Goal: Transaction & Acquisition: Purchase product/service

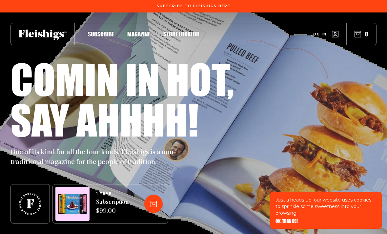
click at [313, 35] on span "Log in" at bounding box center [318, 34] width 16 height 5
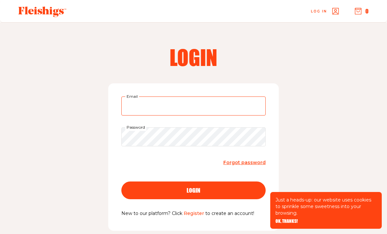
click at [133, 111] on input "Email" at bounding box center [193, 105] width 144 height 19
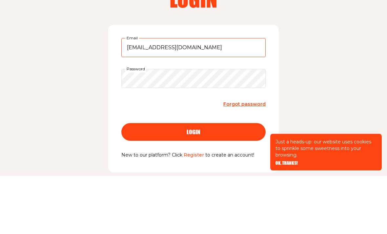
type input "yschanow@sbcglobal.net"
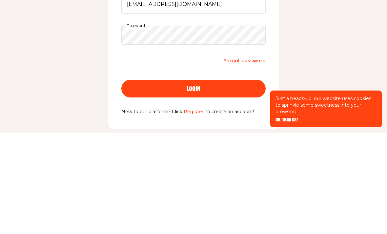
click at [179, 187] on div "login" at bounding box center [193, 190] width 118 height 6
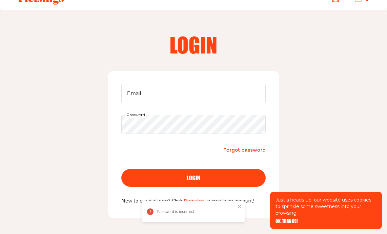
scroll to position [12, 0]
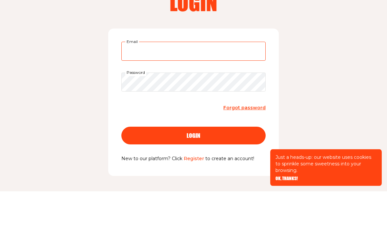
click at [131, 85] on input "Email" at bounding box center [193, 94] width 144 height 19
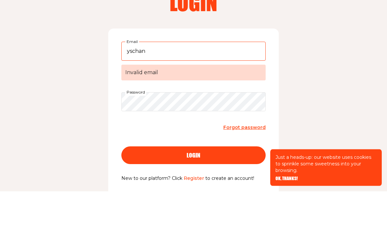
type input "yschanow@sbcglobal.net"
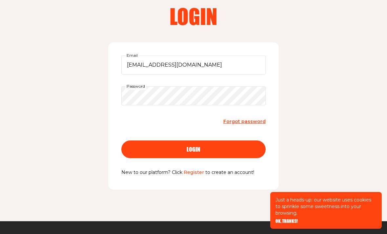
scroll to position [39, 0]
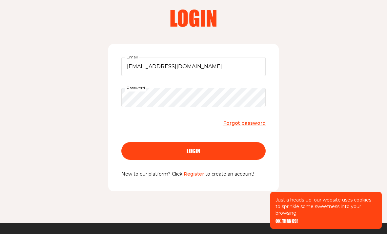
click at [191, 153] on span "login" at bounding box center [194, 151] width 14 height 6
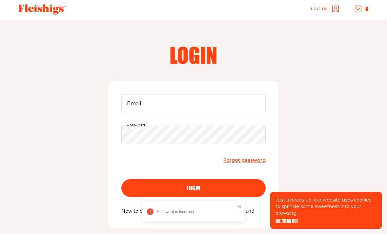
scroll to position [0, 0]
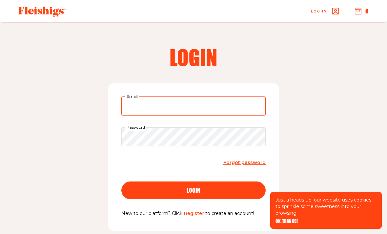
click at [136, 111] on input "Email" at bounding box center [193, 105] width 144 height 19
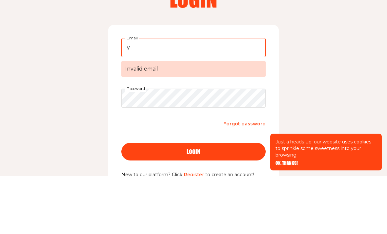
type input "yschanow@sbcglobal.net"
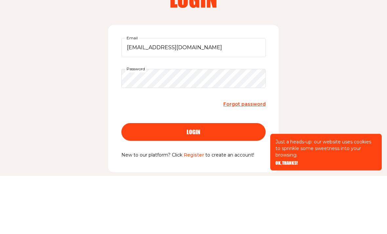
scroll to position [58, 0]
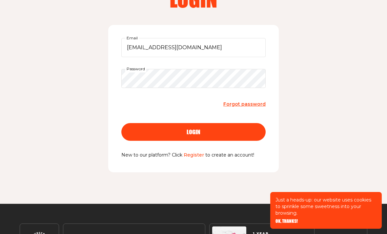
click at [191, 136] on button "login" at bounding box center [193, 132] width 144 height 18
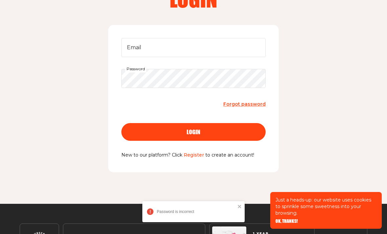
click at [183, 135] on button "login" at bounding box center [193, 132] width 144 height 18
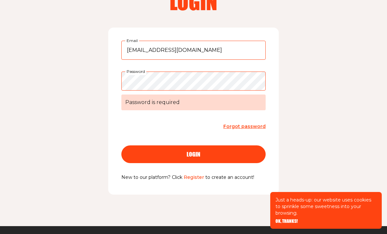
scroll to position [55, 0]
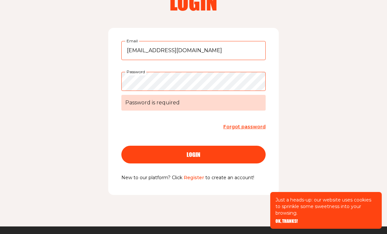
type input "yschanow@sbcglobal.net"
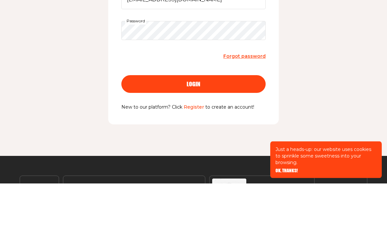
click at [179, 126] on button "login" at bounding box center [193, 135] width 144 height 18
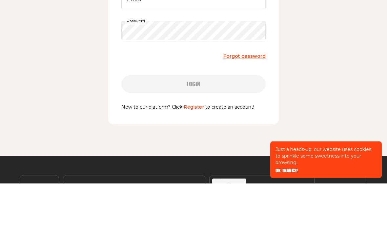
scroll to position [96, 0]
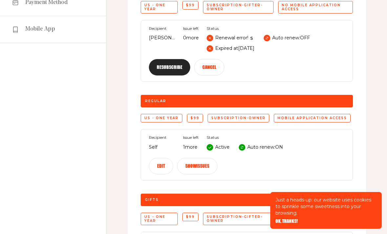
scroll to position [129, 0]
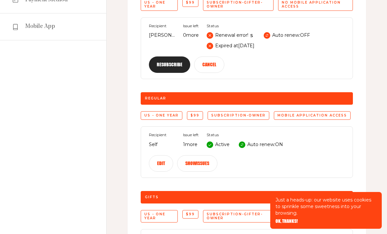
click at [283, 223] on span "OK, THANKS!" at bounding box center [286, 221] width 22 height 5
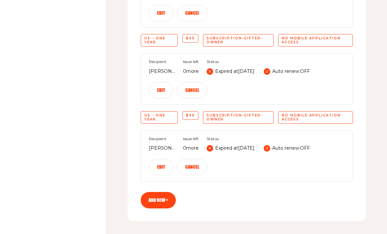
scroll to position [685, 0]
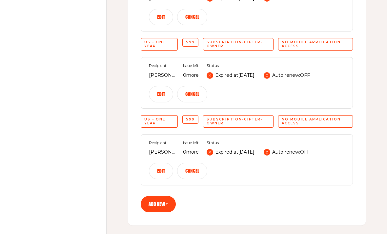
click at [153, 200] on link "Add new +" at bounding box center [158, 204] width 35 height 16
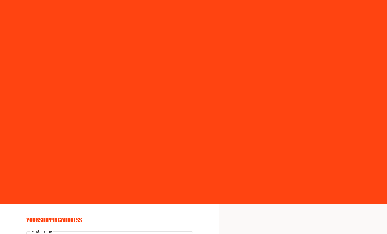
select select "US"
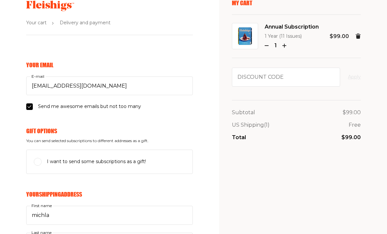
scroll to position [25, 0]
click at [38, 161] on input "I want to send some subscriptions as a gift!" at bounding box center [38, 162] width 8 height 8
checkbox input "true"
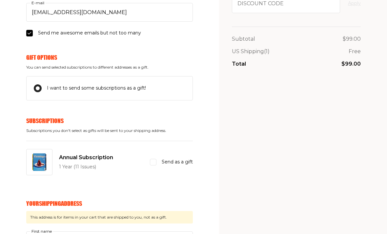
scroll to position [99, 0]
click at [151, 160] on input "Send as a gift" at bounding box center [153, 161] width 7 height 7
checkbox input "true"
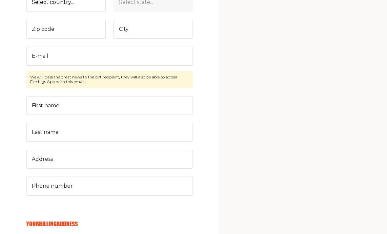
scroll to position [301, 0]
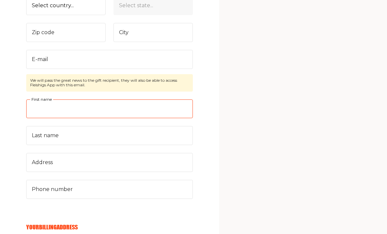
click at [37, 104] on input "First name" at bounding box center [109, 108] width 167 height 19
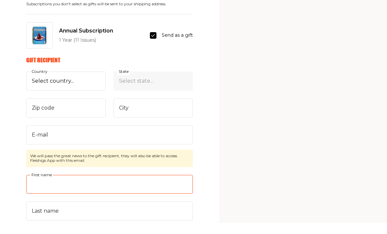
scroll to position [214, 0]
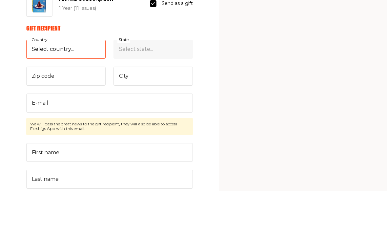
click at [43, 83] on select "Select country... United States Canada (+$29/subscription) Afghanistan (+$44/su…" at bounding box center [65, 92] width 79 height 19
select select "US"
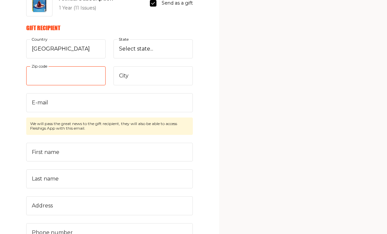
click at [36, 79] on input "Zip code" at bounding box center [65, 75] width 79 height 19
type input "60045"
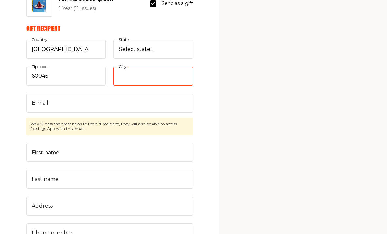
click at [117, 77] on input "City" at bounding box center [152, 76] width 79 height 19
type input "Lake Forest"
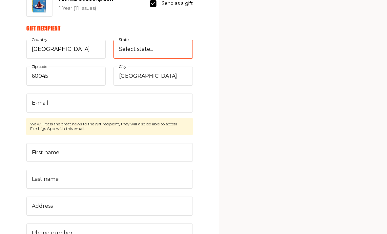
click at [119, 50] on select "Select state... Alabama Alaska American Samoa Arizona Arkansas California Color…" at bounding box center [152, 49] width 79 height 19
select select "Illinois"
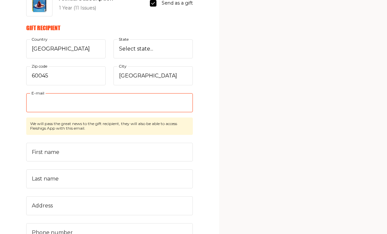
click at [36, 106] on input "E-mail" at bounding box center [109, 102] width 167 height 19
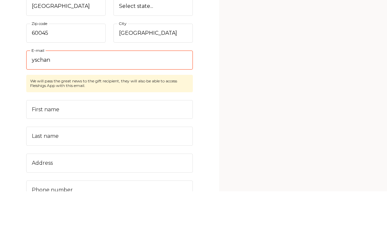
type input "yschano"
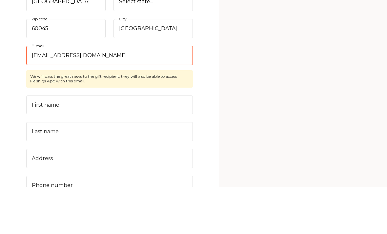
click at [100, 93] on input "yschanow@sbcglobal.net" at bounding box center [109, 102] width 167 height 19
type input "y"
type input "S"
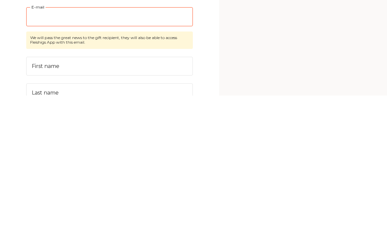
scroll to position [210, 0]
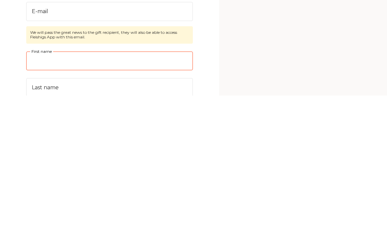
click at [33, 190] on input "First name" at bounding box center [109, 199] width 167 height 19
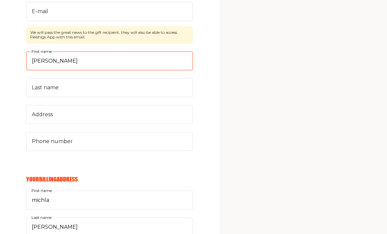
type input "Sarah"
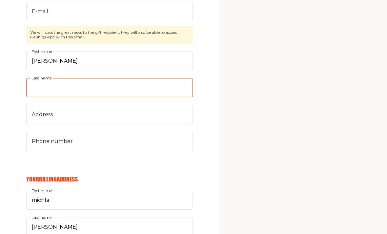
click at [39, 91] on input "Last name" at bounding box center [109, 87] width 167 height 19
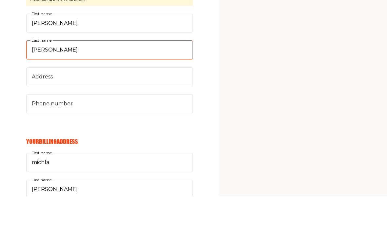
type input "Spalter"
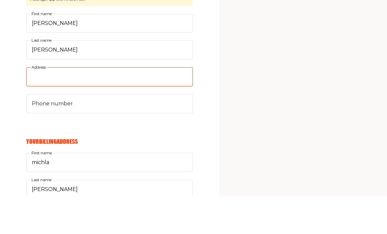
click at [35, 105] on input "Address" at bounding box center [109, 114] width 167 height 19
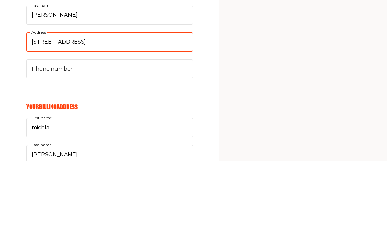
type input "248 Niles Ave."
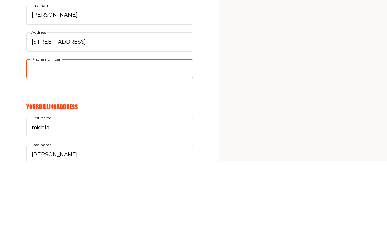
click at [42, 132] on input "Phone number" at bounding box center [109, 141] width 167 height 19
type input "773"
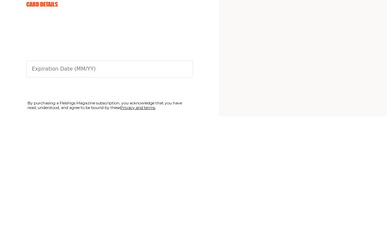
scroll to position [594, 0]
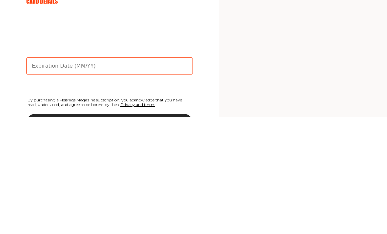
click at [38, 174] on input "text" at bounding box center [109, 182] width 167 height 17
type input "07/30"
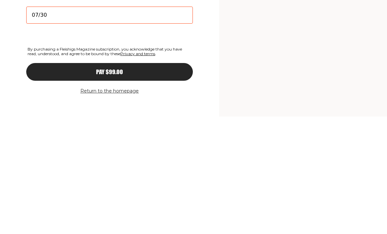
scroll to position [647, 0]
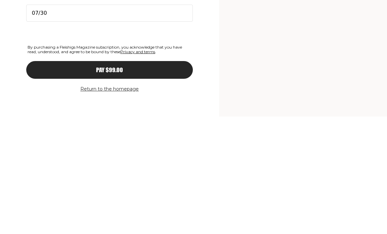
click at [89, 178] on button "Pay $99.00" at bounding box center [109, 187] width 167 height 18
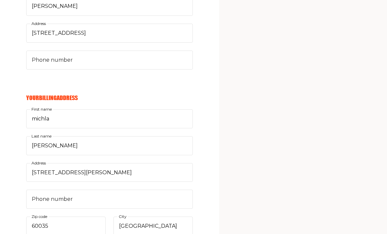
click at [17, 91] on form "Your Email yschanow@sbcglobal.net E-mail Send me awesome emails but not too man…" at bounding box center [96, 55] width 193 height 797
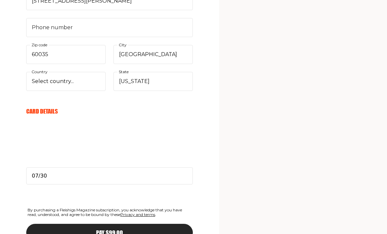
scroll to position [626, 0]
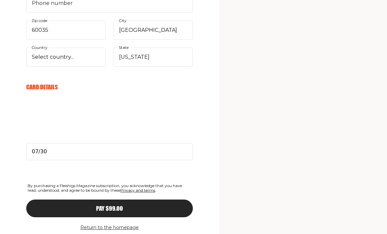
click at [109, 209] on button "Pay $99.00" at bounding box center [109, 208] width 167 height 18
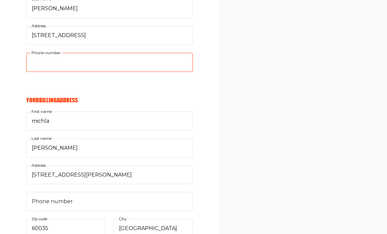
scroll to position [427, 0]
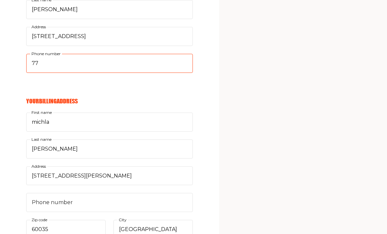
type input "7"
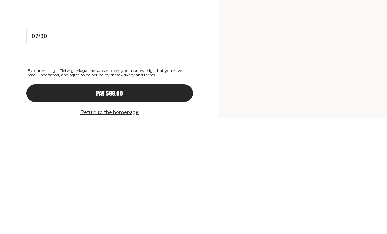
type input "7735740418"
click at [111, 201] on button "Pay $99.00" at bounding box center [109, 210] width 167 height 18
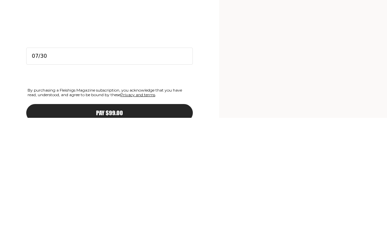
scroll to position [300, 0]
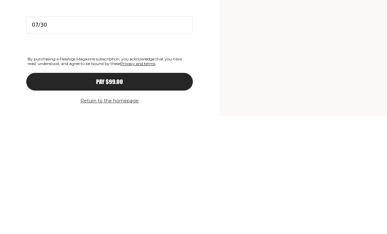
type input "Sarah@jewishlakeforest.com"
click at [55, 196] on div "Pay $99.00" at bounding box center [109, 199] width 140 height 6
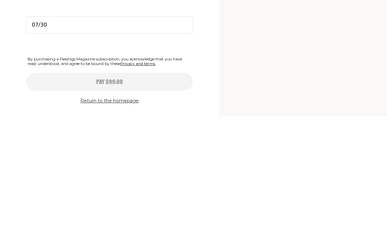
scroll to position [626, 0]
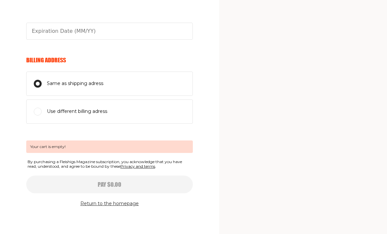
type input "07/30"
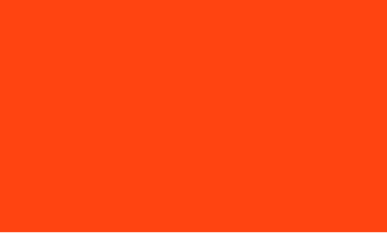
select select "US"
